Goal: Complete application form

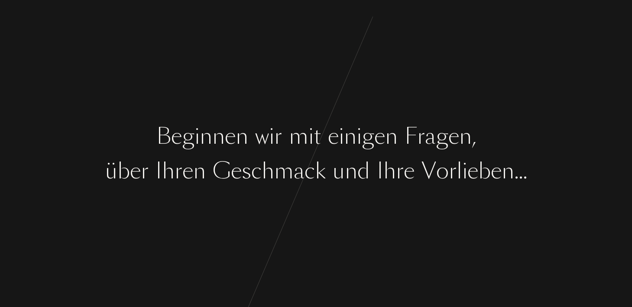
click at [452, 138] on div "e" at bounding box center [453, 136] width 11 height 32
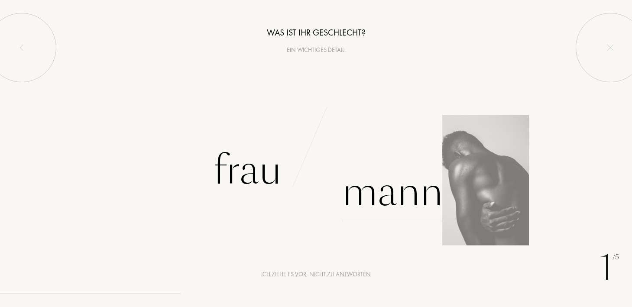
click at [422, 198] on div "Mann" at bounding box center [392, 192] width 101 height 58
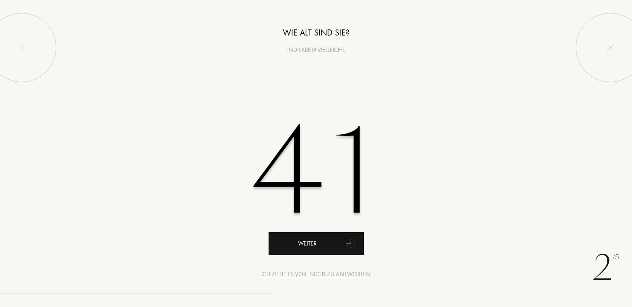
type input "41"
click at [330, 242] on div "Weiter" at bounding box center [316, 243] width 95 height 23
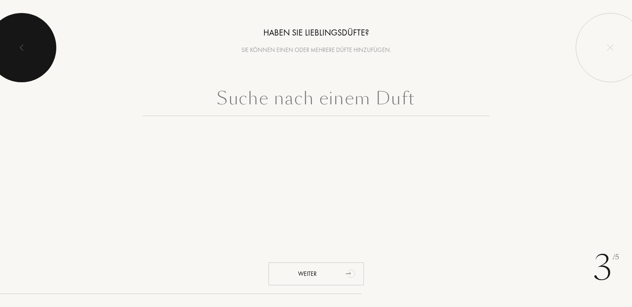
click at [23, 46] on img at bounding box center [21, 47] width 7 height 7
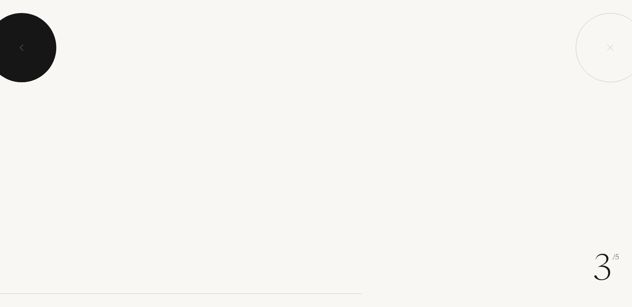
click at [24, 49] on img at bounding box center [21, 47] width 7 height 7
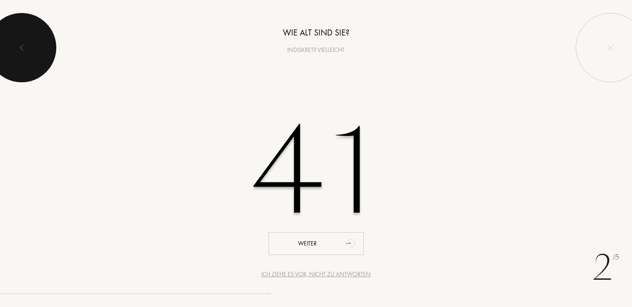
click at [19, 54] on div at bounding box center [21, 47] width 69 height 69
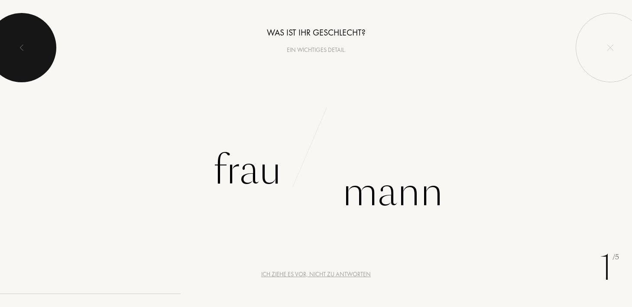
click at [21, 49] on img at bounding box center [21, 47] width 7 height 7
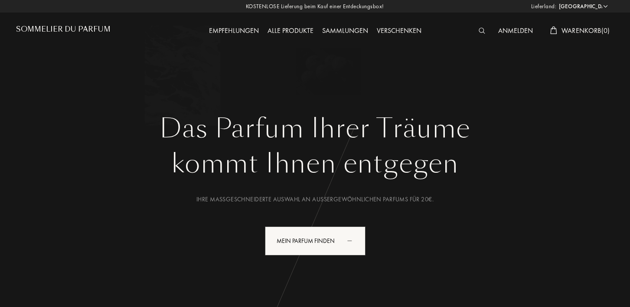
select select "DE"
